Goal: Find specific page/section: Find specific page/section

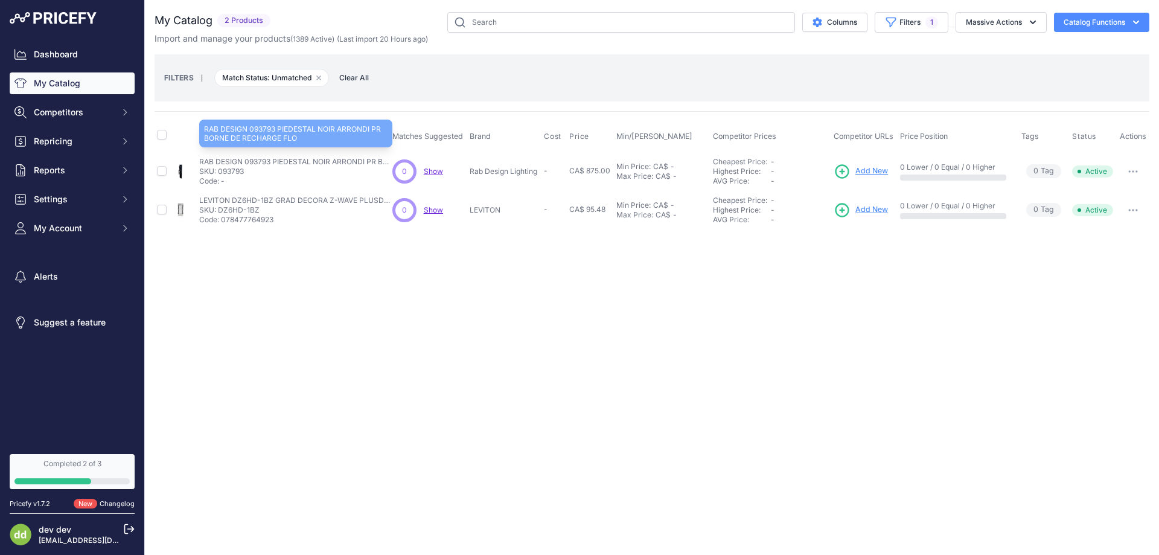
drag, startPoint x: 272, startPoint y: 162, endPoint x: 332, endPoint y: 165, distance: 59.3
click at [332, 165] on p "RAB DESIGN 093793 PIEDESTAL NOIR ARRONDI PR BORNE DE RECHARGE FLO" at bounding box center [295, 162] width 193 height 10
copy p "PIEDESTAL NOIR"
drag, startPoint x: 243, startPoint y: 162, endPoint x: 270, endPoint y: 162, distance: 26.6
click at [270, 162] on p "RAB DESIGN 093793 PIEDESTAL NOIR ARRONDI PR BORNE DE RECHARGE FLO" at bounding box center [295, 162] width 193 height 10
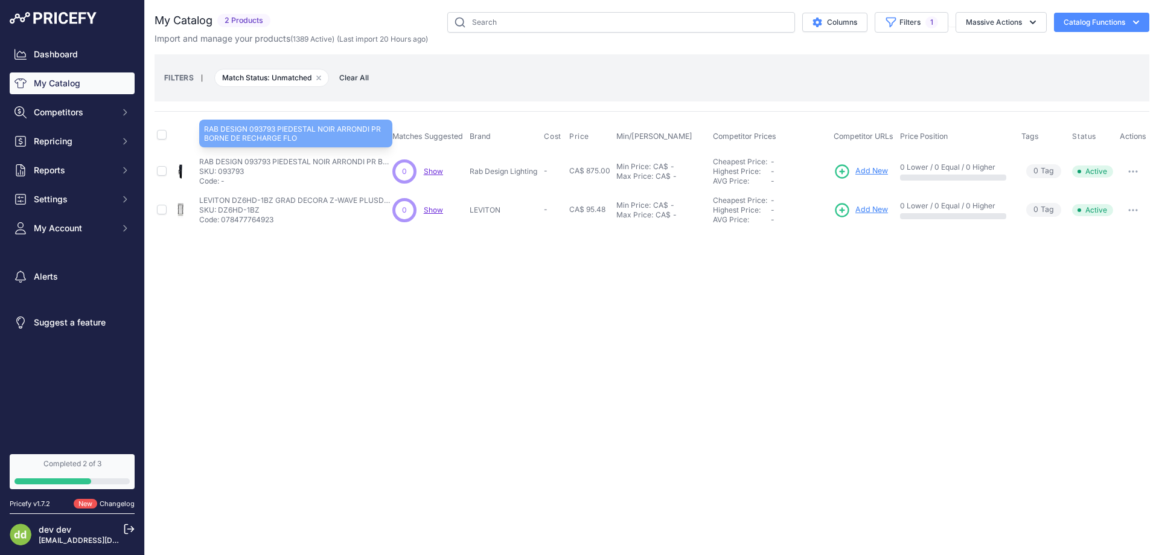
copy p "093793"
click at [290, 163] on p "RAB DESIGN 093793 PIEDESTAL NOIR ARRONDI PR BORNE DE RECHARGE FLO" at bounding box center [295, 162] width 193 height 10
drag, startPoint x: 273, startPoint y: 163, endPoint x: 365, endPoint y: 161, distance: 92.4
click at [365, 161] on p "RAB DESIGN 093793 PIEDESTAL NOIR ARRONDI PR BORNE DE RECHARGE FLO" at bounding box center [295, 162] width 193 height 10
copy p "PIEDESTAL NOIR ARRONDI"
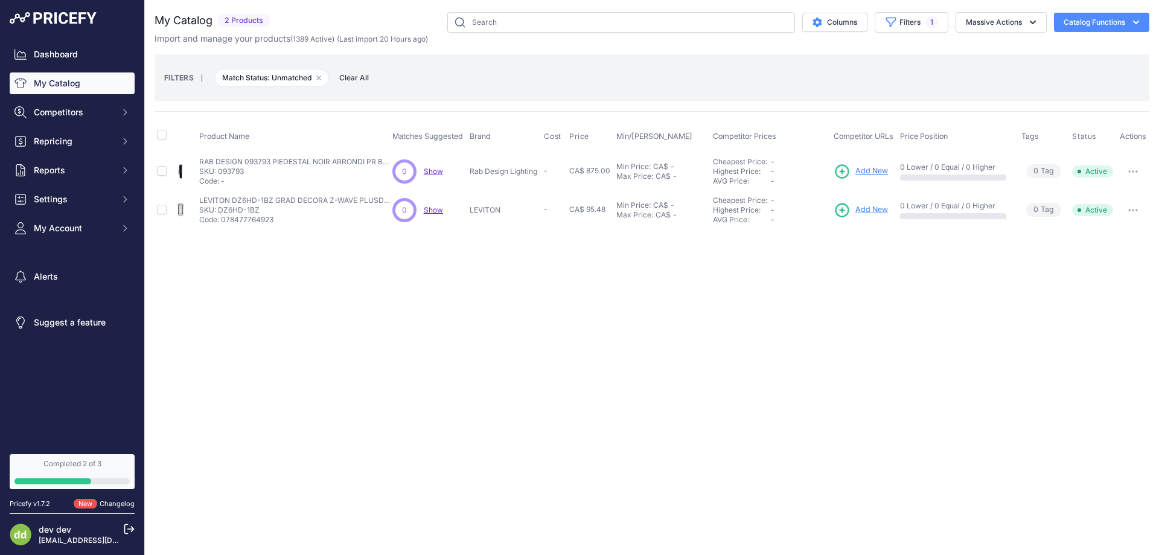
copy p "PIEDESTAL NOIR ARRONDI"
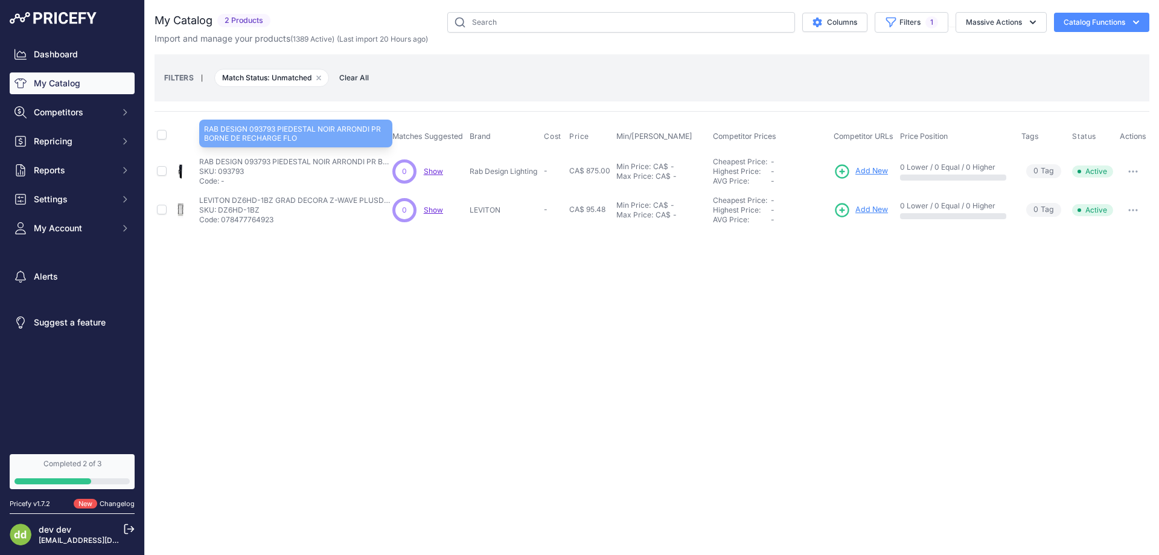
click at [304, 164] on p "RAB DESIGN 093793 PIEDESTAL NOIR ARRONDI PR BORNE DE RECHARGE FLO" at bounding box center [295, 162] width 193 height 10
drag, startPoint x: 196, startPoint y: 161, endPoint x: 362, endPoint y: 161, distance: 166.1
click at [362, 161] on tr "RAB DESIGN 093793 PIEDESTAL NOIR ARRONDI PR BORNE DE RECHARGE FLO" at bounding box center [652, 171] width 995 height 39
click at [362, 161] on p "RAB DESIGN 093793 PIEDESTAL NOIR ARRONDI PR BORNE DE RECHARGE FLO" at bounding box center [295, 162] width 193 height 10
drag, startPoint x: 367, startPoint y: 160, endPoint x: 201, endPoint y: 159, distance: 165.5
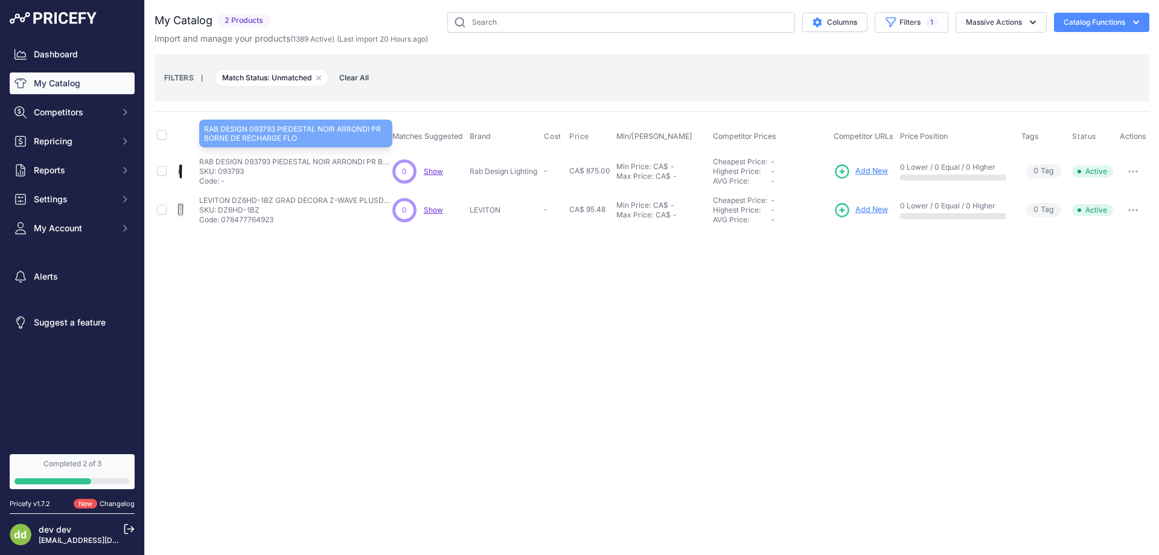
click at [201, 159] on p "RAB DESIGN 093793 PIEDESTAL NOIR ARRONDI PR BORNE DE RECHARGE FLO" at bounding box center [295, 162] width 193 height 10
